Goal: Task Accomplishment & Management: Manage account settings

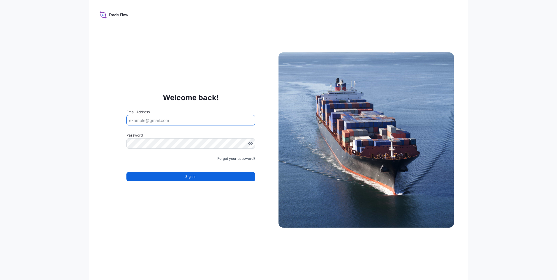
click at [141, 118] on input "Email Address" at bounding box center [190, 120] width 129 height 10
type input "[EMAIL_ADDRESS][DOMAIN_NAME]"
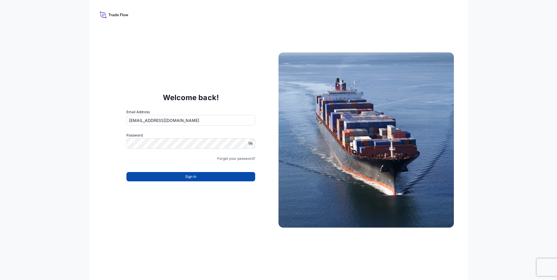
click at [201, 175] on button "Sign In" at bounding box center [190, 176] width 129 height 9
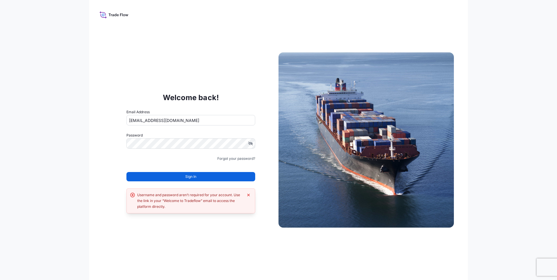
click at [123, 14] on icon at bounding box center [114, 14] width 29 height 8
